Goal: Task Accomplishment & Management: Use online tool/utility

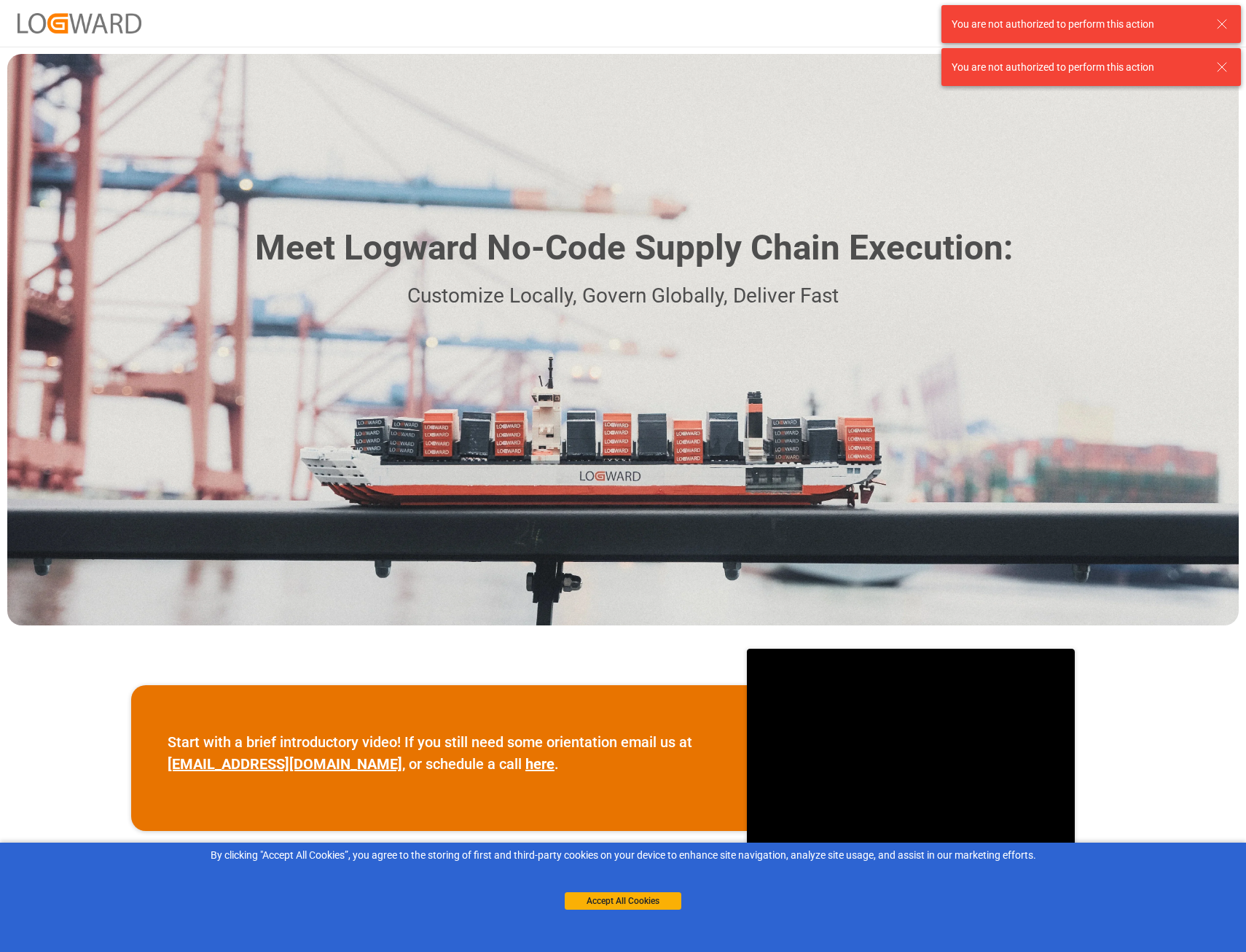
click at [1210, 22] on div "You are not authorized to perform this action" at bounding box center [1082, 24] width 262 height 16
click at [1217, 19] on icon at bounding box center [1222, 24] width 18 height 18
click at [1227, 23] on icon at bounding box center [1222, 24] width 18 height 18
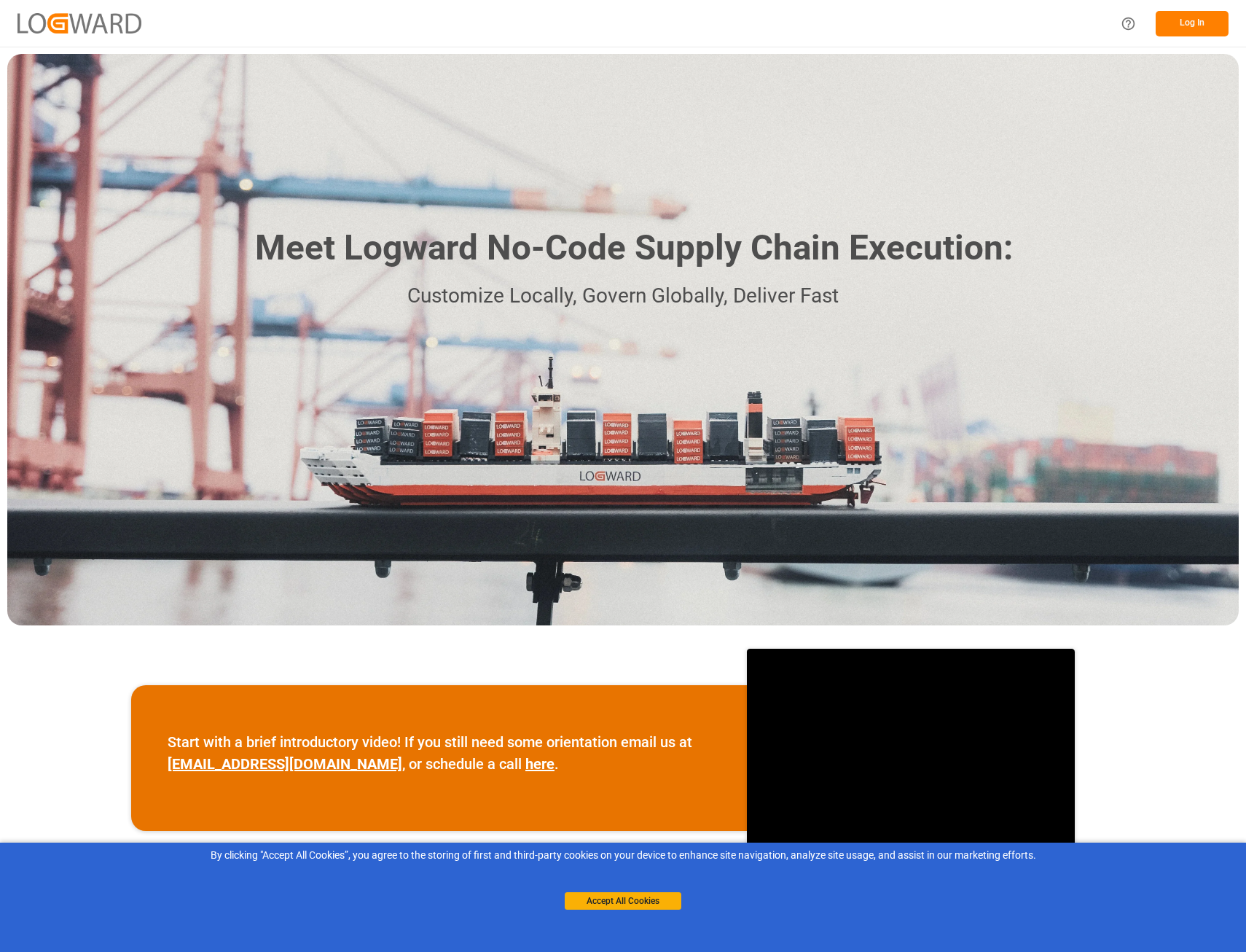
click at [1187, 18] on button "Log In" at bounding box center [1191, 24] width 73 height 26
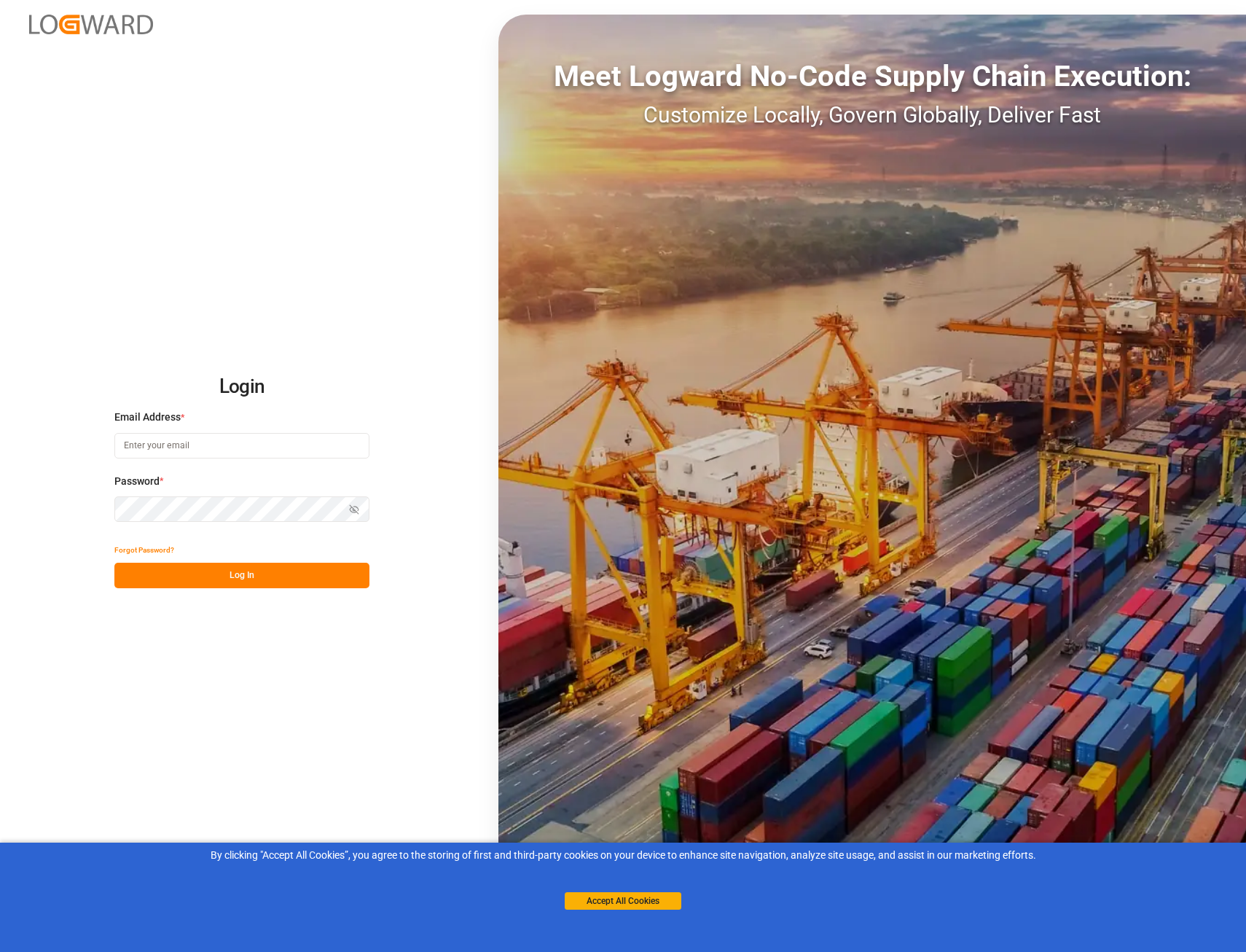
type input "[PERSON_NAME][EMAIL_ADDRESS][PERSON_NAME][DOMAIN_NAME]"
click at [239, 565] on button "Log In" at bounding box center [242, 575] width 255 height 26
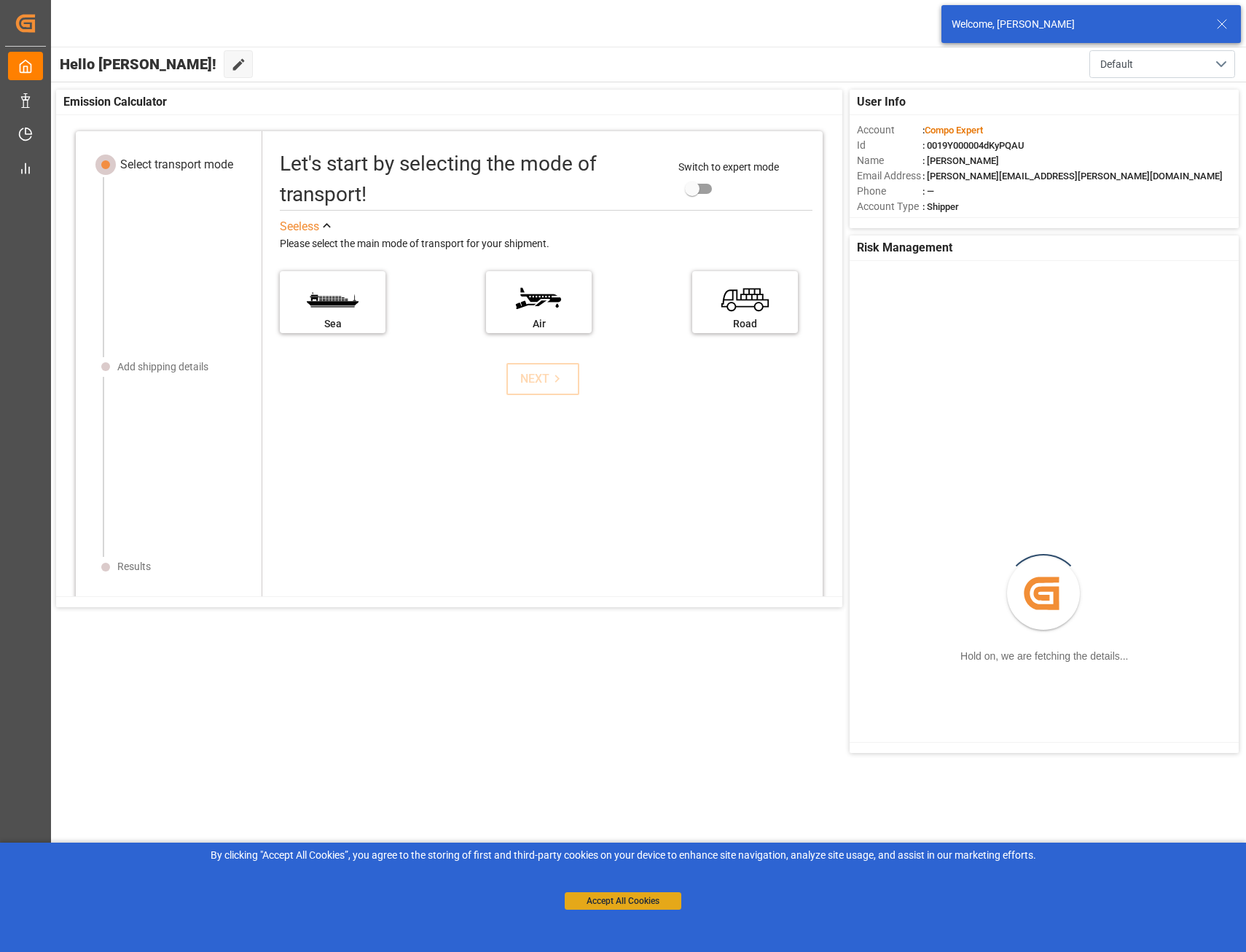
click at [589, 900] on button "Accept All Cookies" at bounding box center [623, 900] width 117 height 18
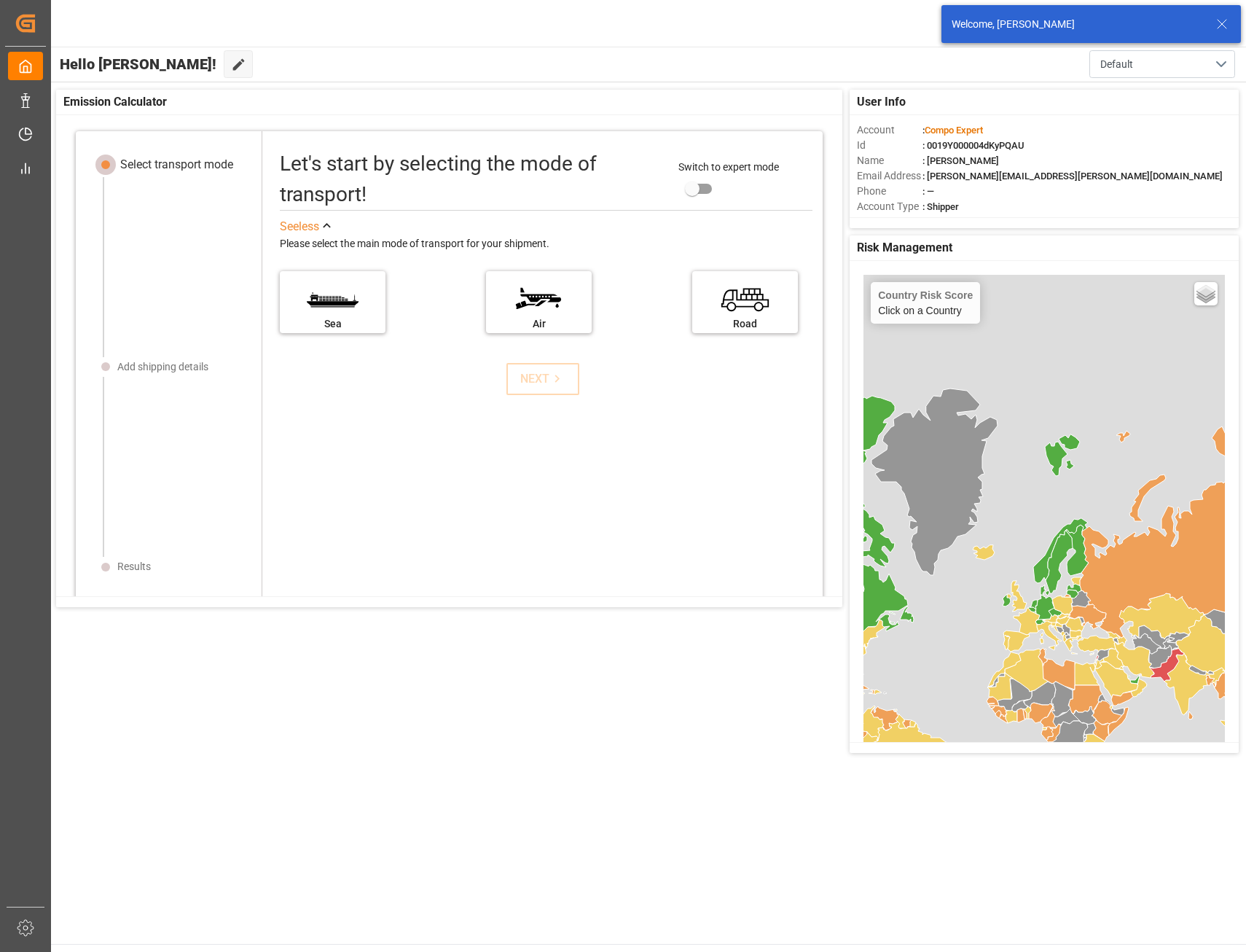
click at [1226, 20] on line at bounding box center [1221, 23] width 8 height 8
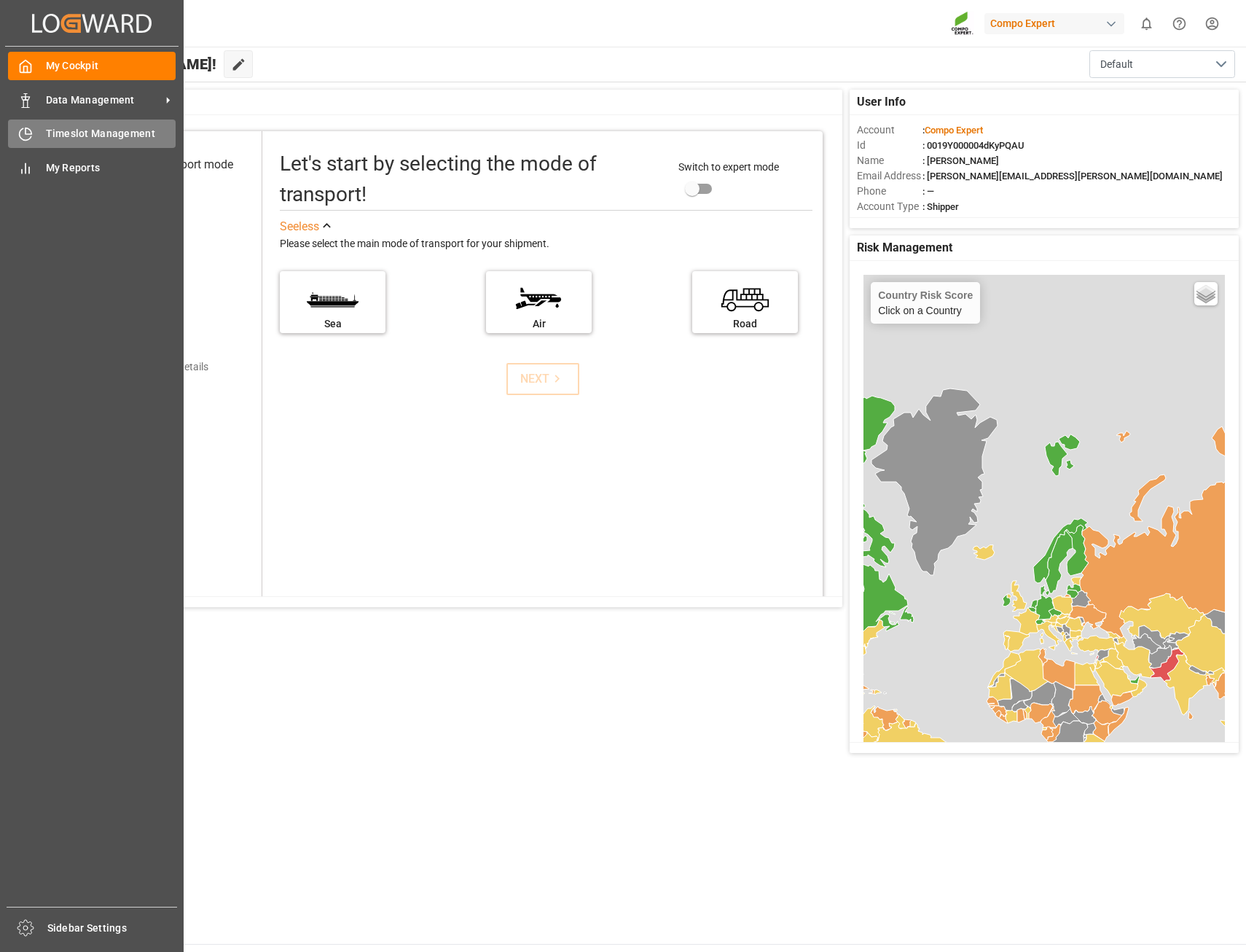
click at [93, 132] on span "Timeslot Management" at bounding box center [111, 133] width 130 height 16
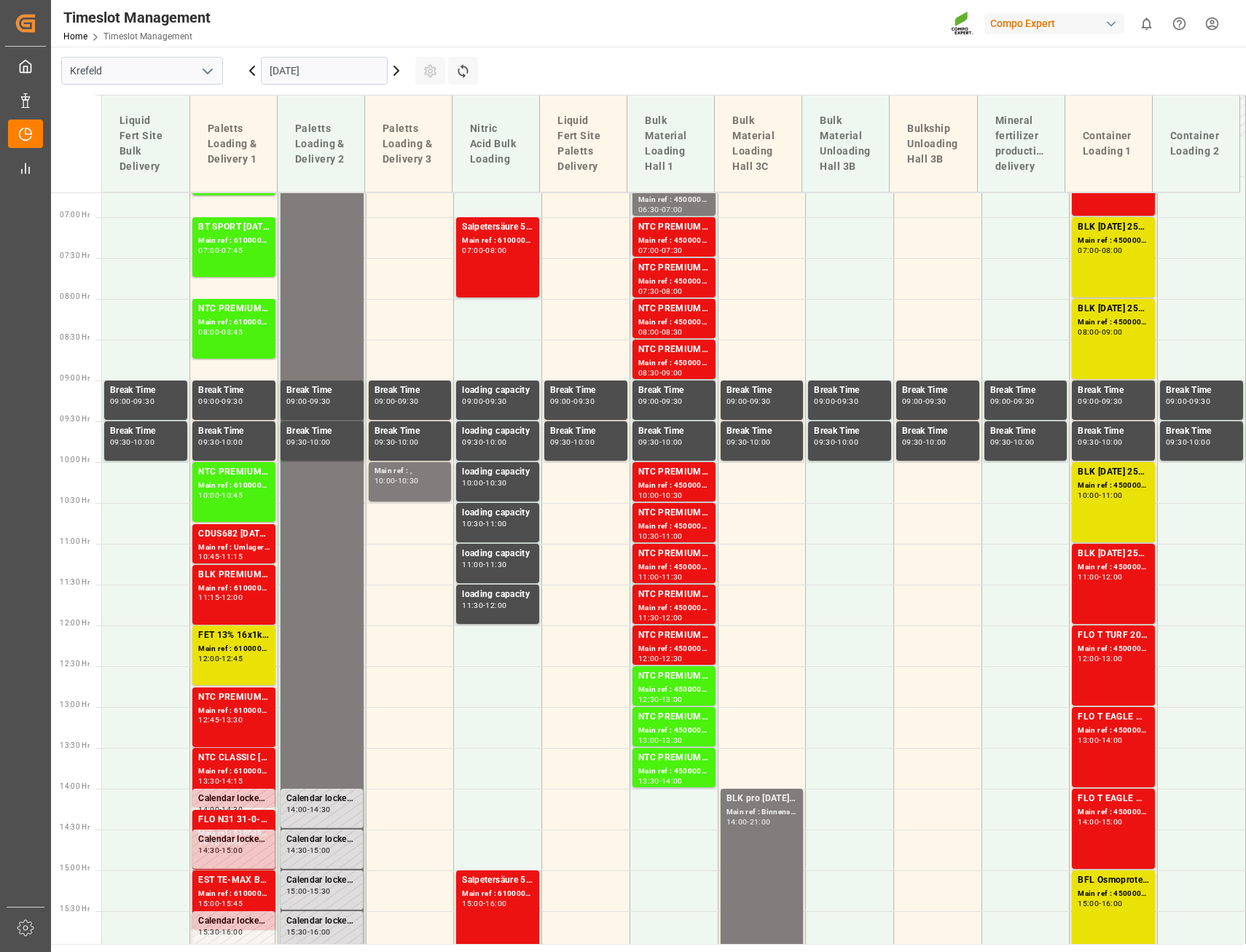
scroll to position [438, 0]
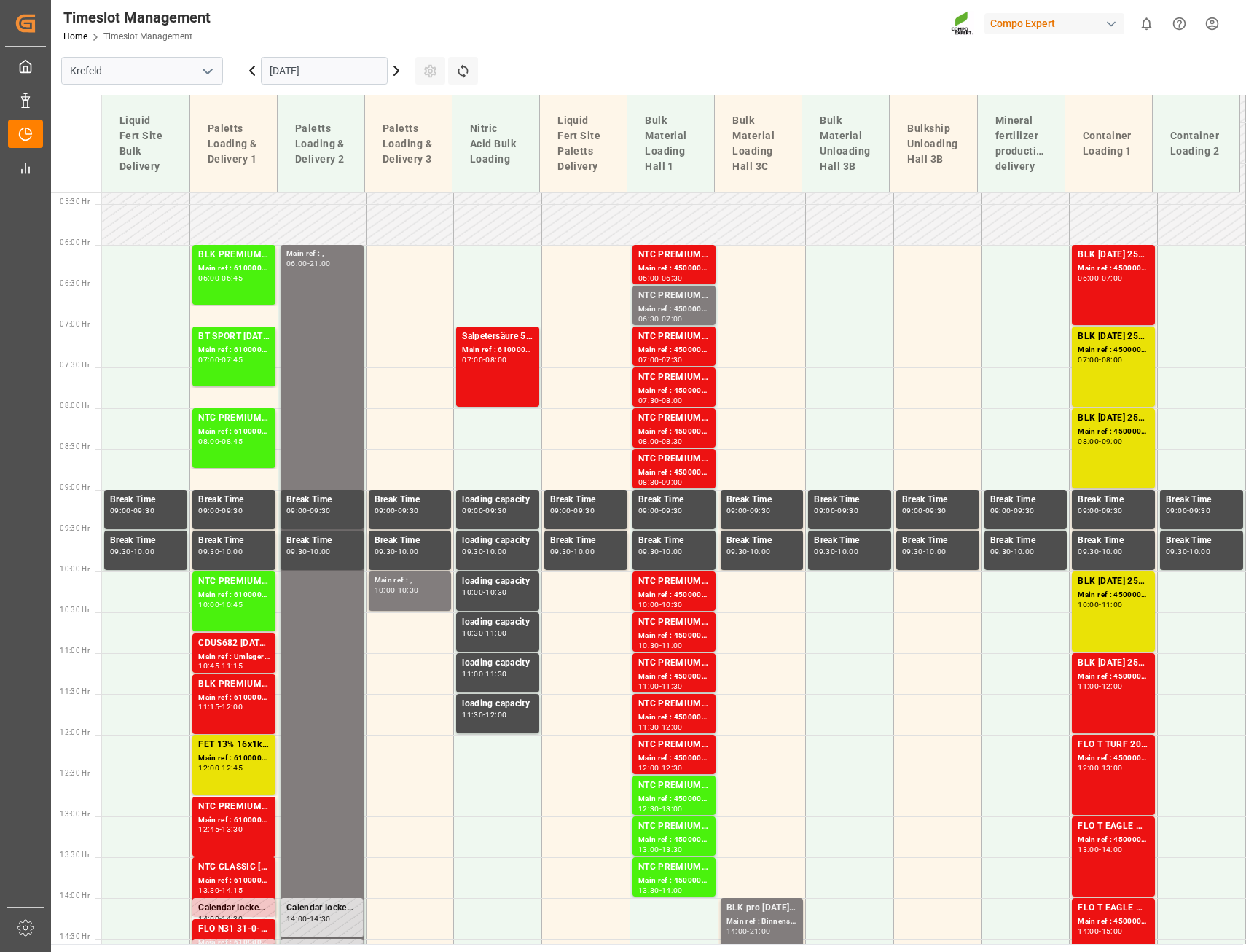
click at [395, 70] on icon at bounding box center [396, 70] width 18 height 18
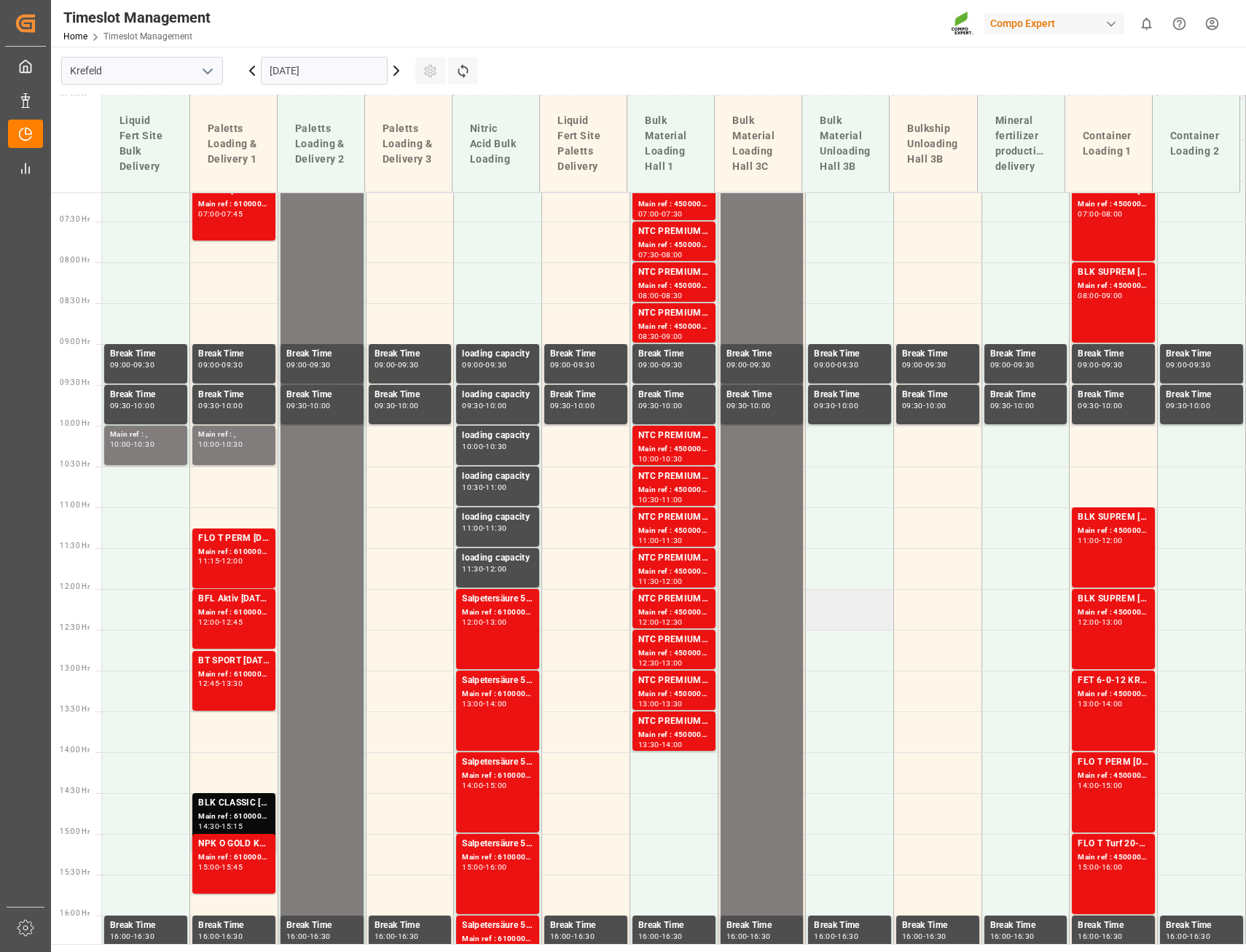
scroll to position [656, 0]
